Goal: Task Accomplishment & Management: Use online tool/utility

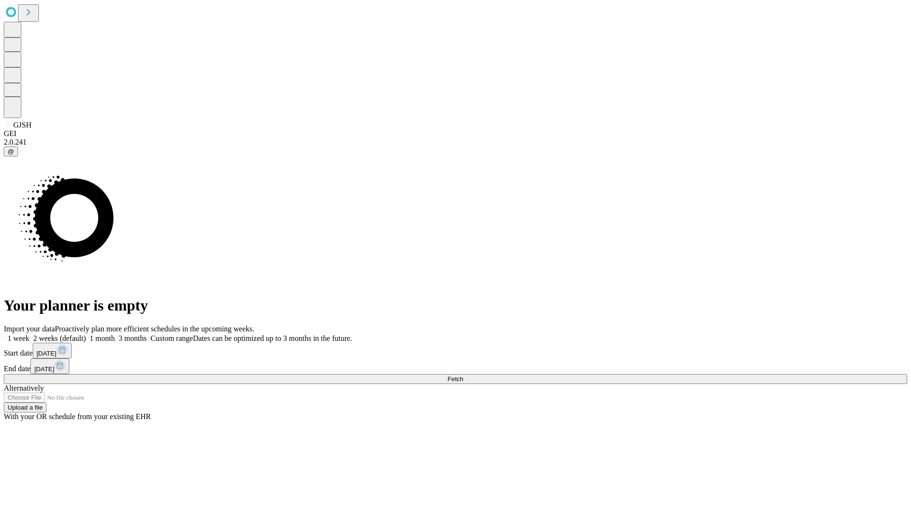
click at [463, 376] on span "Fetch" at bounding box center [455, 379] width 16 height 7
